Goal: Task Accomplishment & Management: Use online tool/utility

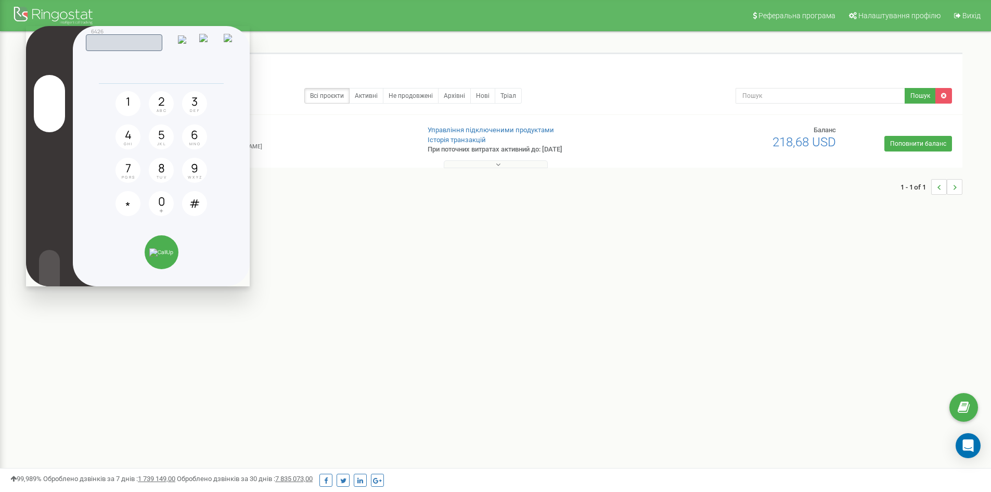
click at [232, 44] on img at bounding box center [231, 42] width 15 height 16
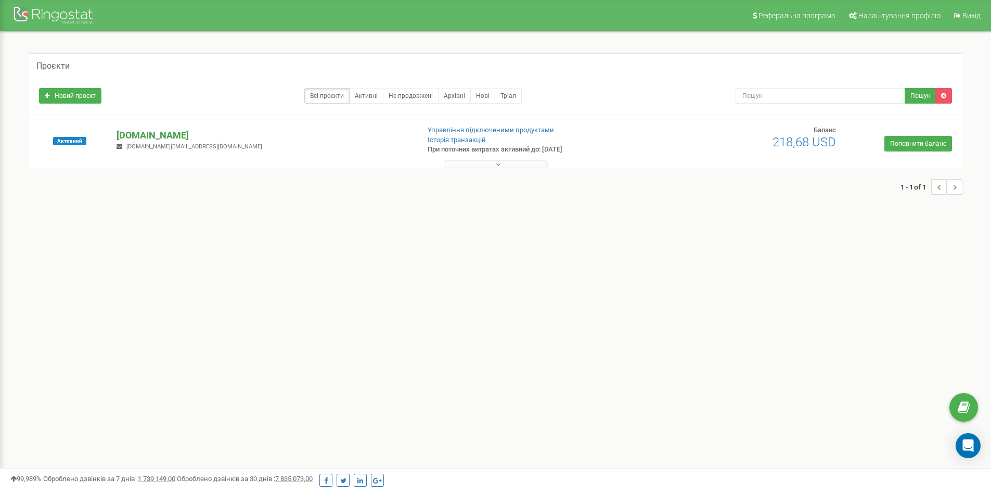
click at [223, 135] on p "[DOMAIN_NAME]" at bounding box center [264, 135] width 294 height 14
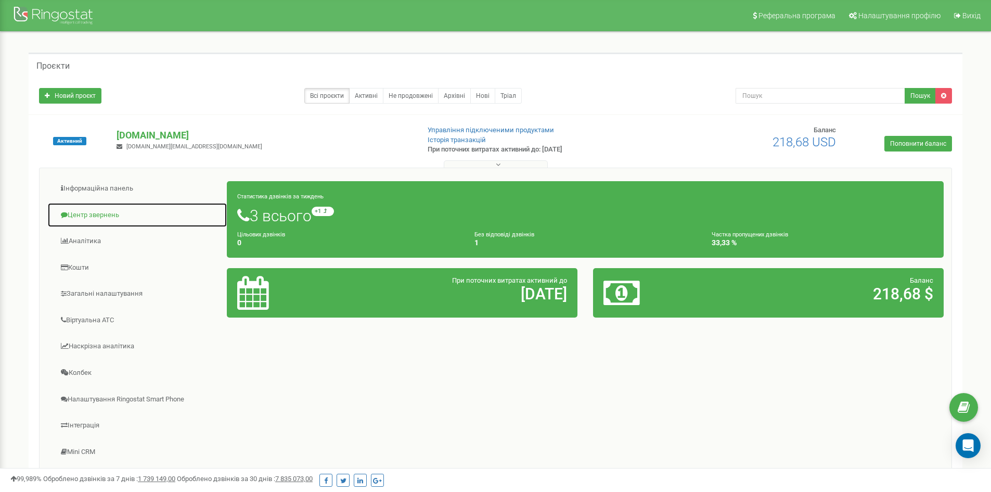
click at [104, 214] on link "Центр звернень" at bounding box center [137, 214] width 180 height 25
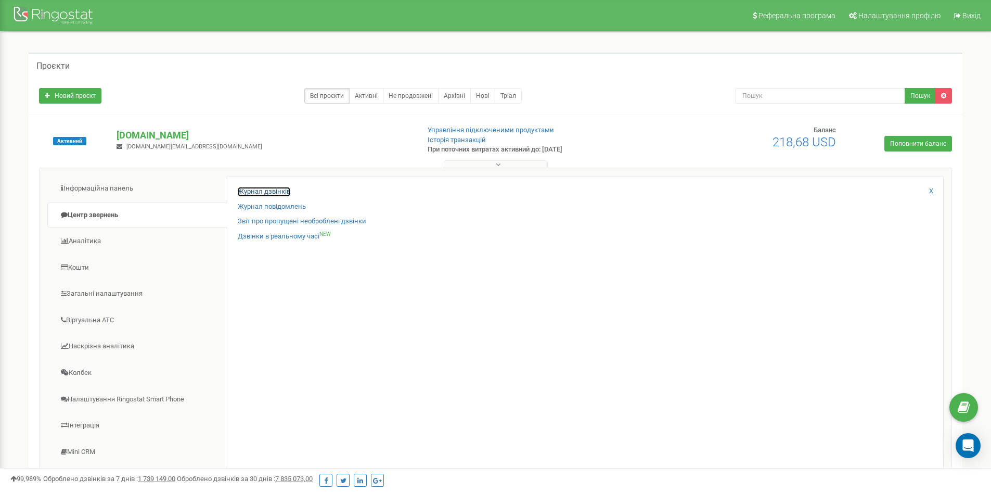
click at [253, 190] on link "Журнал дзвінків" at bounding box center [264, 192] width 53 height 10
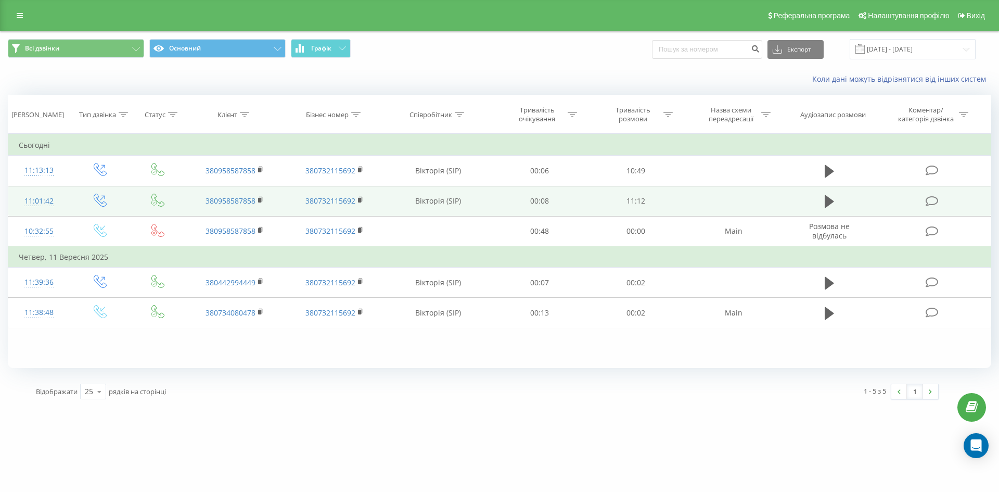
click at [931, 201] on icon at bounding box center [931, 201] width 13 height 11
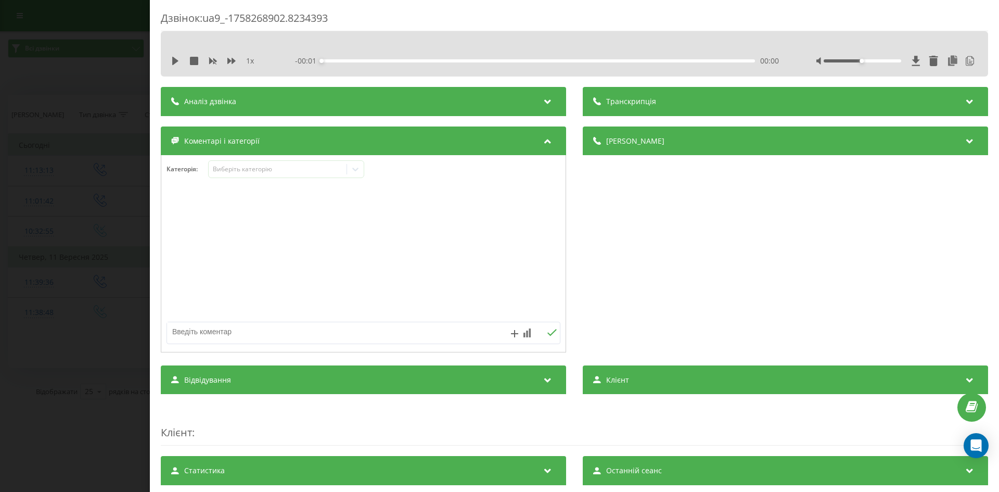
click at [536, 138] on div "Коментарі і категорії" at bounding box center [363, 140] width 405 height 29
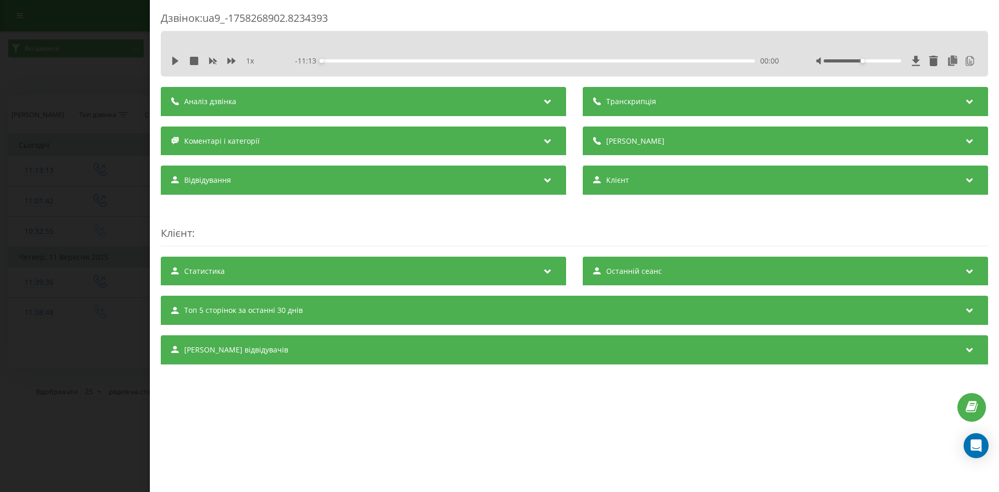
click at [470, 100] on div "Аналіз дзвінка" at bounding box center [363, 101] width 405 height 29
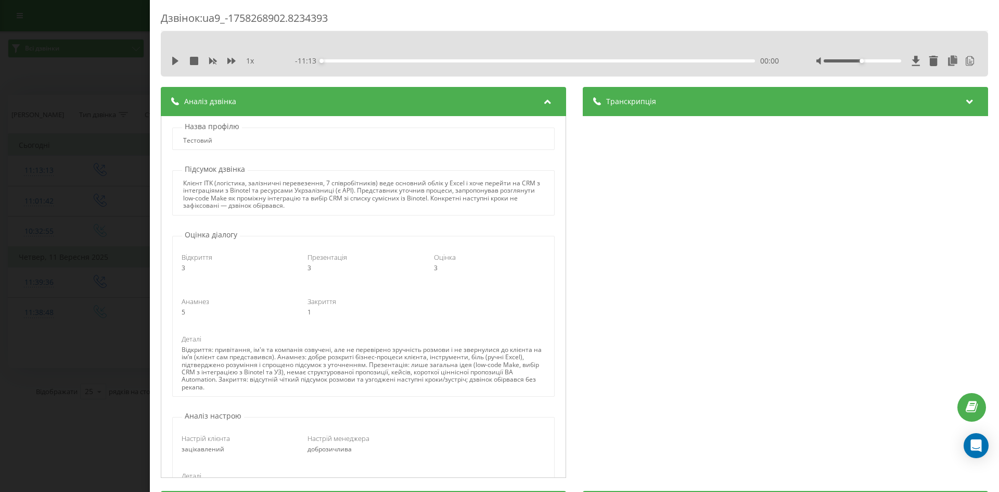
click at [713, 99] on div "Транскрипція" at bounding box center [785, 101] width 405 height 29
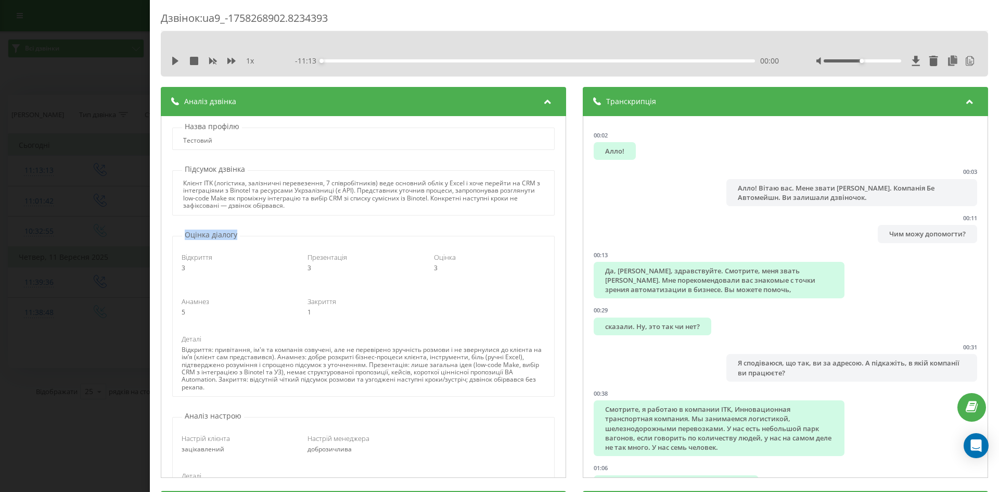
drag, startPoint x: 186, startPoint y: 234, endPoint x: 244, endPoint y: 234, distance: 58.3
click at [244, 234] on div "Оцінка діалогу Відкриття 3 Презентація 3 Оцінка 3 Анамнез 5 Закриття 1 Деталі" at bounding box center [363, 313] width 394 height 168
drag, startPoint x: 192, startPoint y: 270, endPoint x: 179, endPoint y: 269, distance: 13.0
click at [179, 269] on div "Відкриття 3" at bounding box center [237, 262] width 126 height 20
drag, startPoint x: 310, startPoint y: 270, endPoint x: 293, endPoint y: 269, distance: 17.2
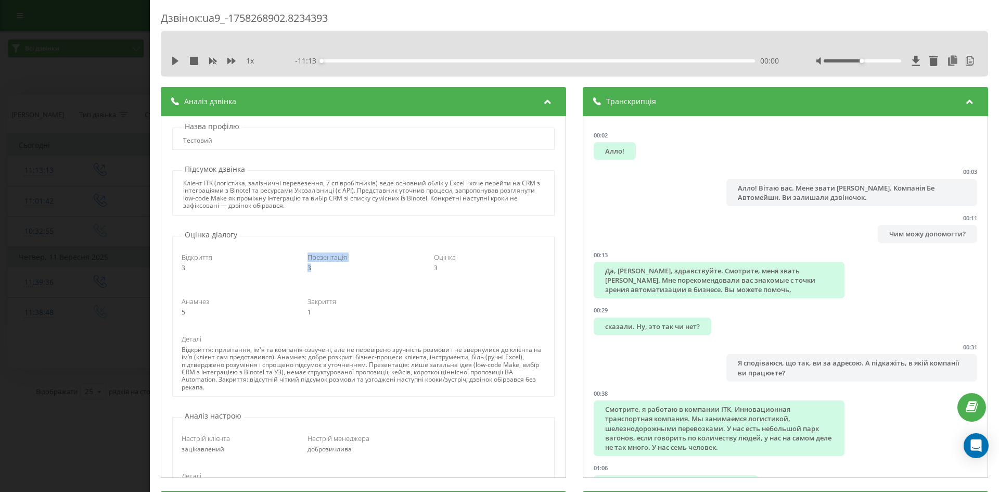
click at [293, 269] on div "Відкриття 3 Презентація 3 Оцінка 3" at bounding box center [363, 262] width 378 height 34
drag, startPoint x: 186, startPoint y: 313, endPoint x: 178, endPoint y: 313, distance: 7.3
click at [178, 313] on div "Анамнез 5" at bounding box center [237, 307] width 126 height 20
drag, startPoint x: 190, startPoint y: 301, endPoint x: 204, endPoint y: 301, distance: 14.0
click at [204, 301] on span "Анамнез" at bounding box center [196, 301] width 28 height 9
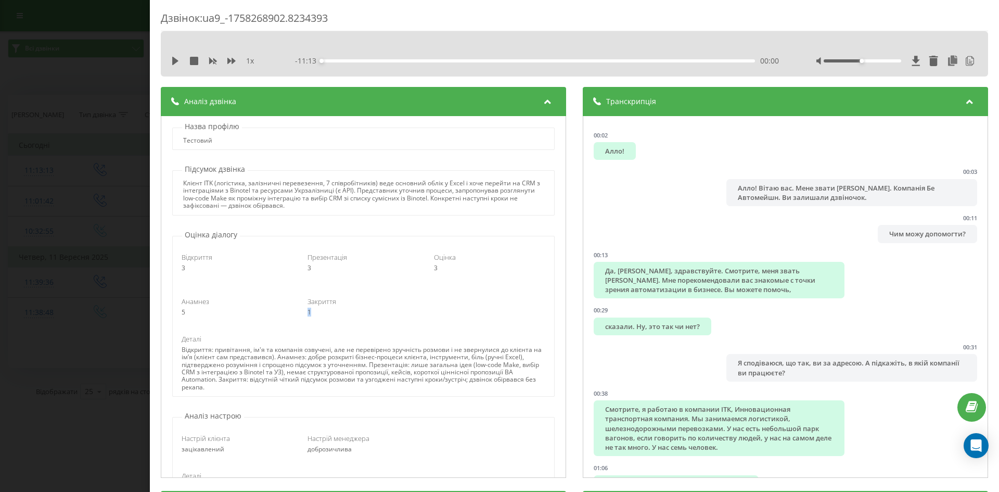
drag, startPoint x: 310, startPoint y: 311, endPoint x: 304, endPoint y: 311, distance: 5.2
click at [307, 311] on div "1" at bounding box center [362, 311] width 111 height 7
drag, startPoint x: 199, startPoint y: 269, endPoint x: 184, endPoint y: 267, distance: 15.7
click at [184, 267] on div "3" at bounding box center [237, 267] width 111 height 7
drag, startPoint x: 197, startPoint y: 312, endPoint x: 174, endPoint y: 312, distance: 22.9
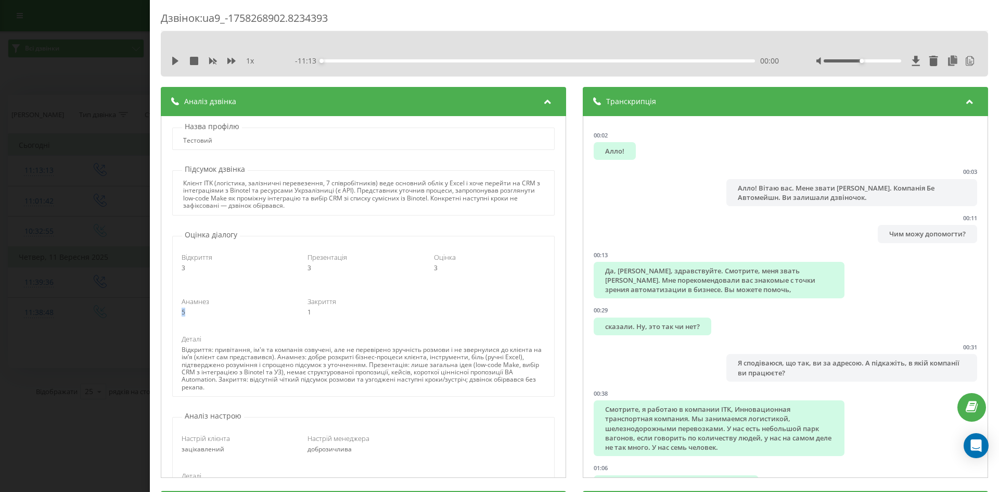
click at [174, 312] on div "Відкриття 3 Презентація 3 Оцінка 3 Анамнез 5 Закриття 1 Деталі" at bounding box center [363, 318] width 381 height 157
drag, startPoint x: 251, startPoint y: 381, endPoint x: 256, endPoint y: 393, distance: 12.8
click at [256, 393] on div "Відкриття 3 Презентація 3 Оцінка 3 Анамнез 5 Закриття 1 Деталі" at bounding box center [363, 318] width 381 height 157
click at [319, 394] on div "Відкриття 3 Презентація 3 Оцінка 3 Анамнез 5 Закриття 1 Деталі" at bounding box center [363, 318] width 381 height 157
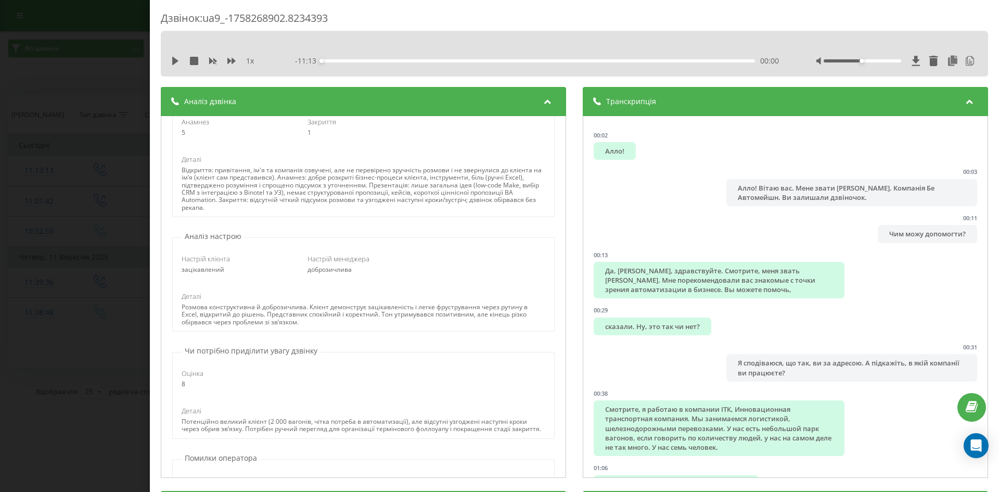
scroll to position [260, 0]
